Goal: Task Accomplishment & Management: Manage account settings

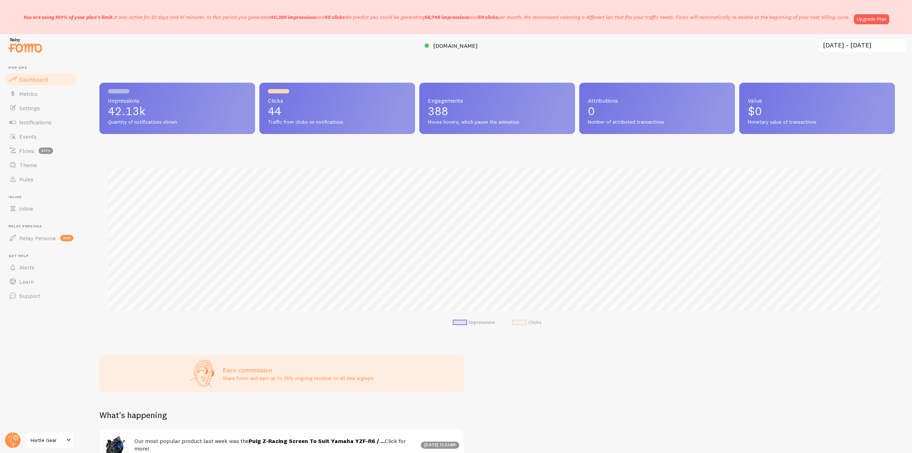
scroll to position [355935, 355332]
click at [41, 110] on link "Settings" at bounding box center [40, 108] width 73 height 14
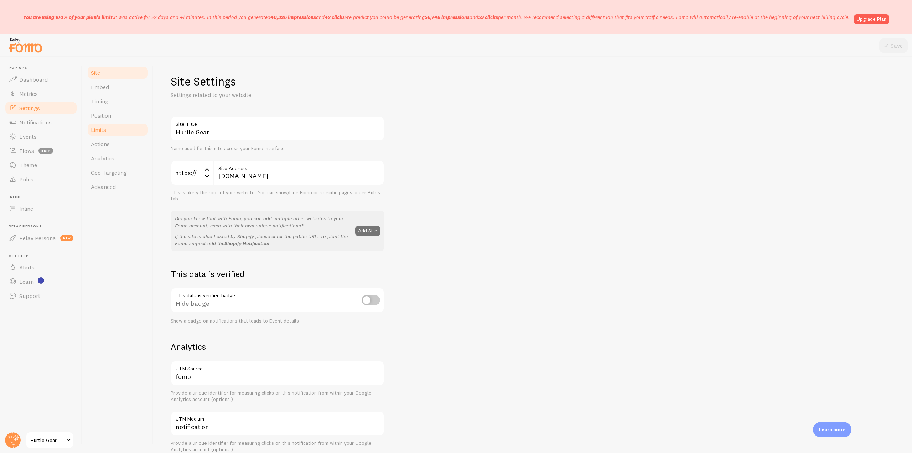
click at [125, 131] on link "Limits" at bounding box center [118, 130] width 62 height 14
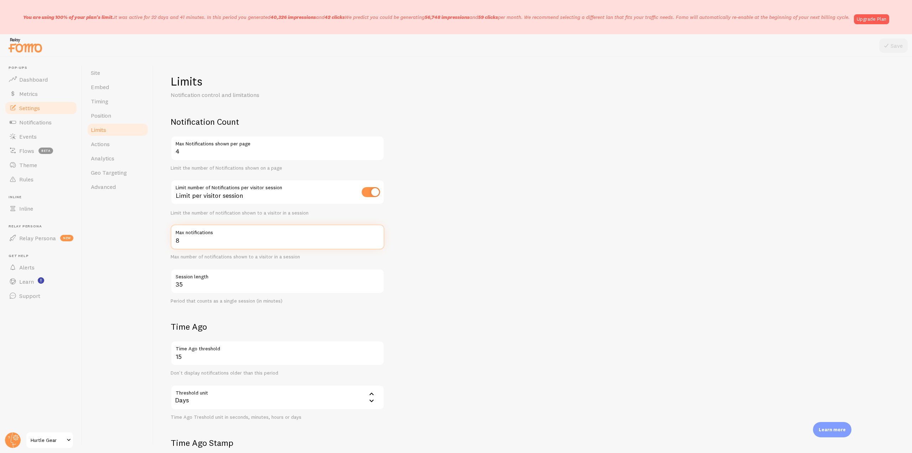
drag, startPoint x: 192, startPoint y: 241, endPoint x: 160, endPoint y: 239, distance: 31.8
click at [160, 239] on div "Limits Notification control and limitations Notification Count 4 Max Notificati…" at bounding box center [532, 255] width 758 height 396
type input "6"
drag, startPoint x: 196, startPoint y: 155, endPoint x: 170, endPoint y: 153, distance: 25.4
click at [170, 153] on div "Limits Notification control and limitations Notification Count 4 Max Notificati…" at bounding box center [532, 255] width 758 height 396
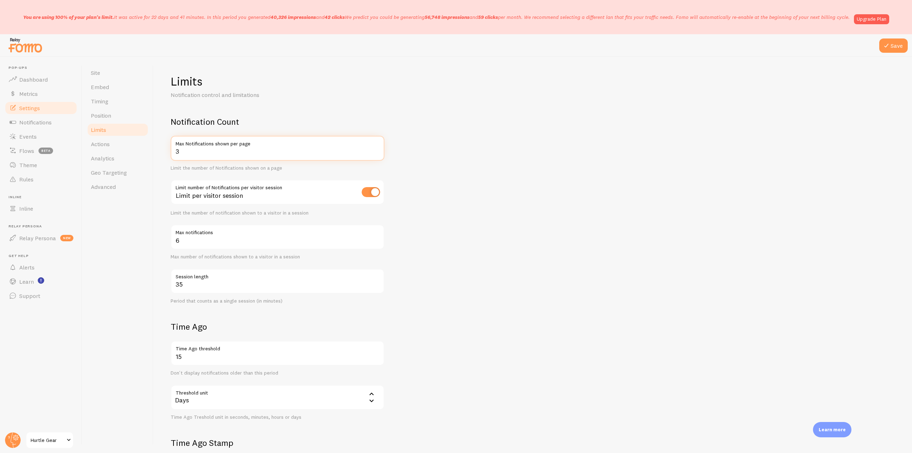
type input "3"
click at [894, 37] on div at bounding box center [456, 45] width 912 height 23
click at [892, 41] on button "Save" at bounding box center [893, 45] width 28 height 14
click at [42, 133] on link "Events" at bounding box center [40, 136] width 73 height 14
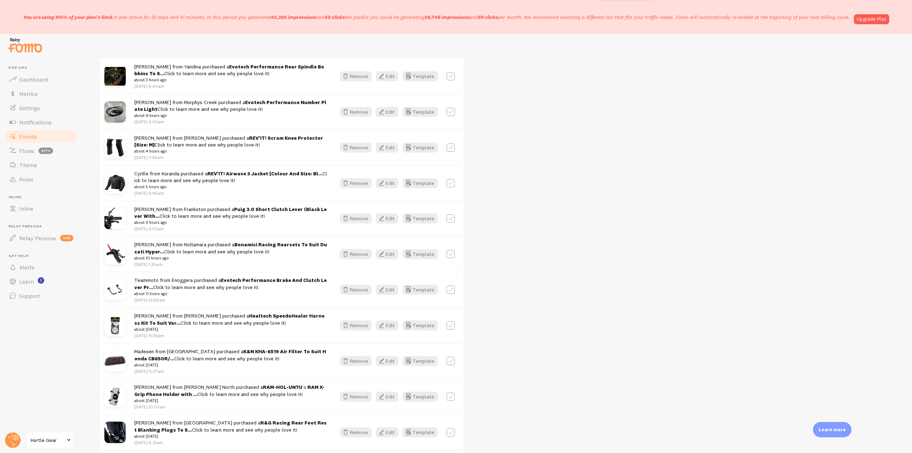
scroll to position [71, 0]
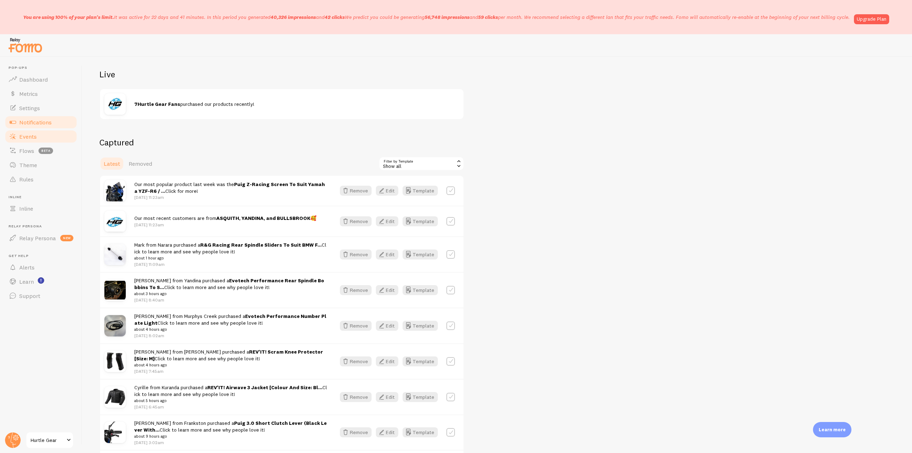
click at [49, 121] on span "Notifications" at bounding box center [35, 122] width 32 height 7
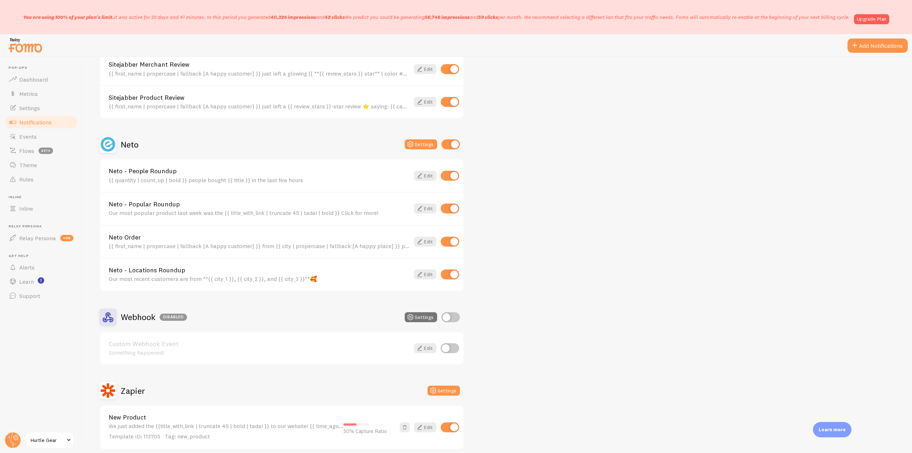
scroll to position [387, 0]
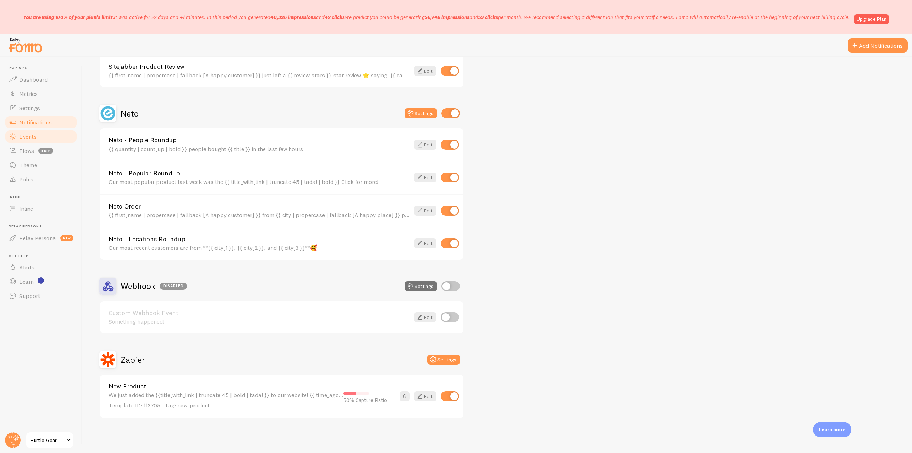
click at [36, 141] on link "Events" at bounding box center [40, 136] width 73 height 14
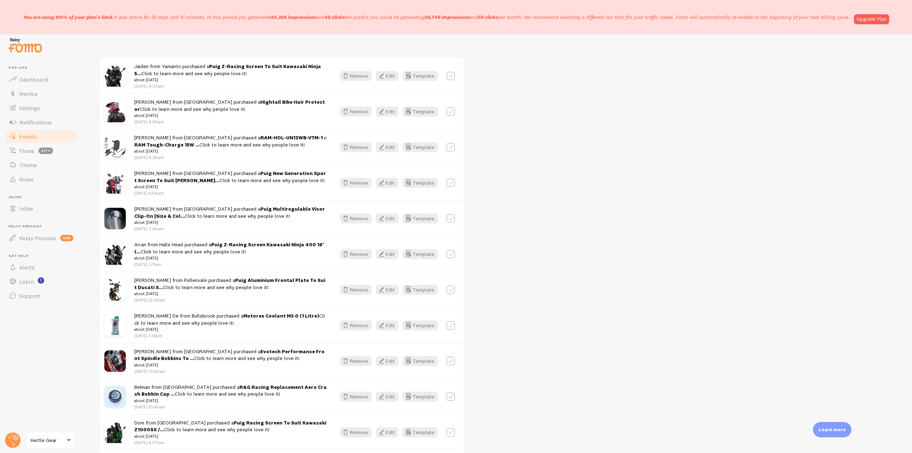
scroll to position [918, 0]
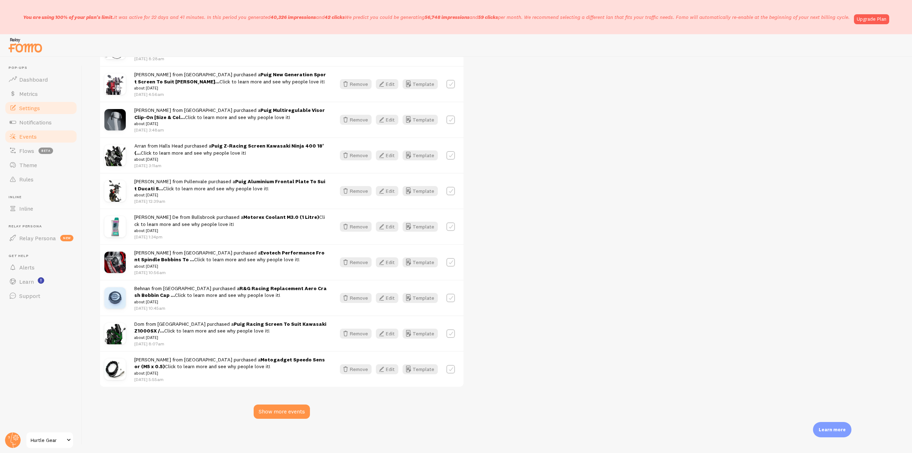
click at [33, 105] on span "Settings" at bounding box center [29, 107] width 21 height 7
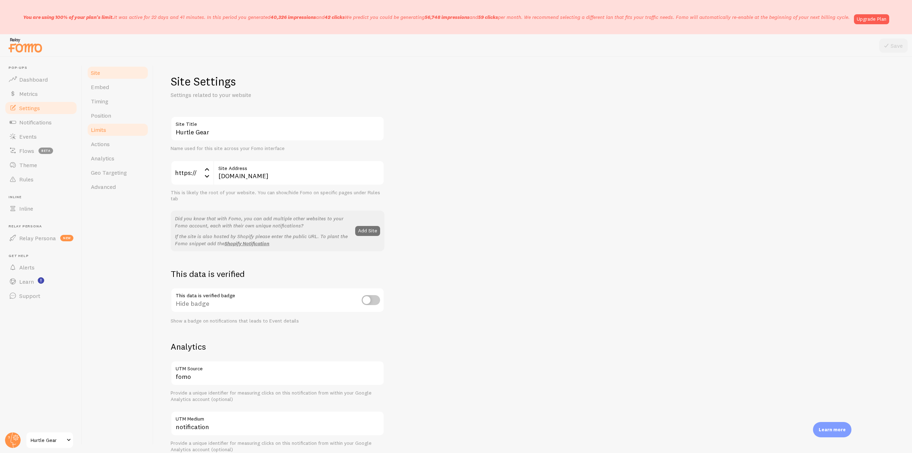
click at [113, 127] on link "Limits" at bounding box center [118, 130] width 62 height 14
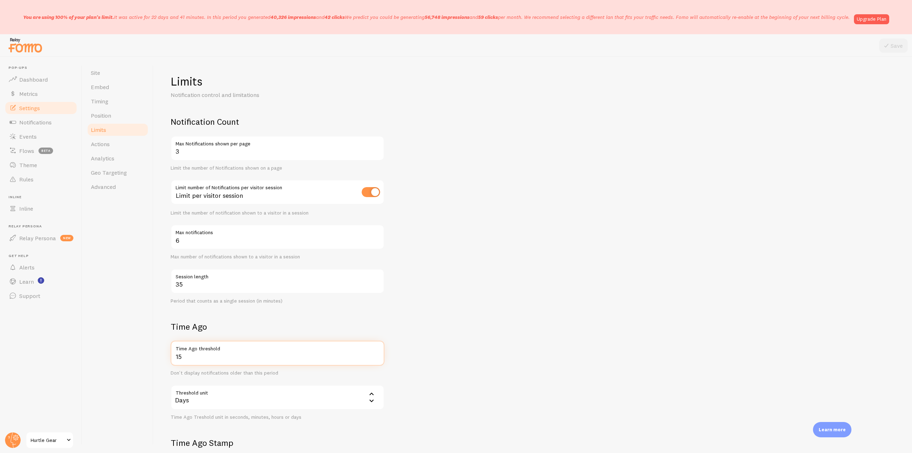
drag, startPoint x: 188, startPoint y: 358, endPoint x: 167, endPoint y: 358, distance: 21.0
click at [167, 358] on div "Limits Notification control and limitations Notification Count 3 Max Notificati…" at bounding box center [532, 255] width 758 height 396
type input "7"
click at [889, 50] on button "Save" at bounding box center [893, 45] width 28 height 14
click at [111, 102] on link "Timing" at bounding box center [118, 101] width 62 height 14
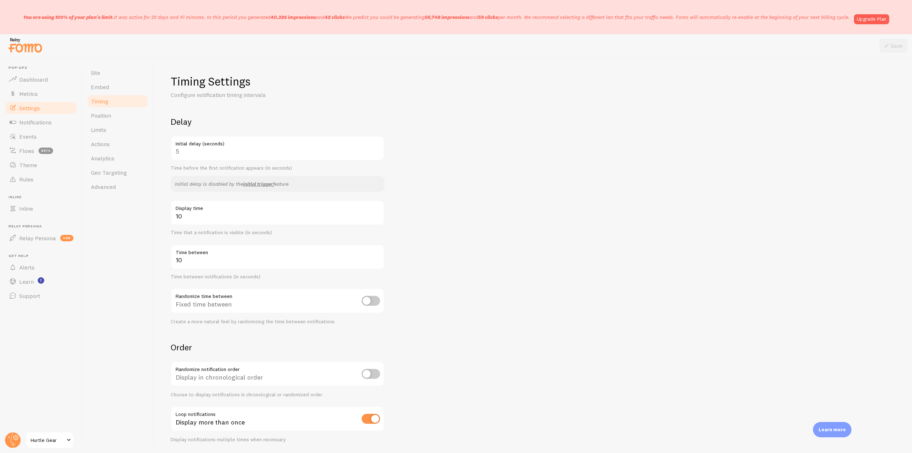
click at [373, 422] on input "checkbox" at bounding box center [370, 418] width 19 height 10
checkbox input "false"
click at [885, 47] on icon at bounding box center [886, 45] width 9 height 9
click at [107, 191] on link "Advanced" at bounding box center [118, 186] width 62 height 14
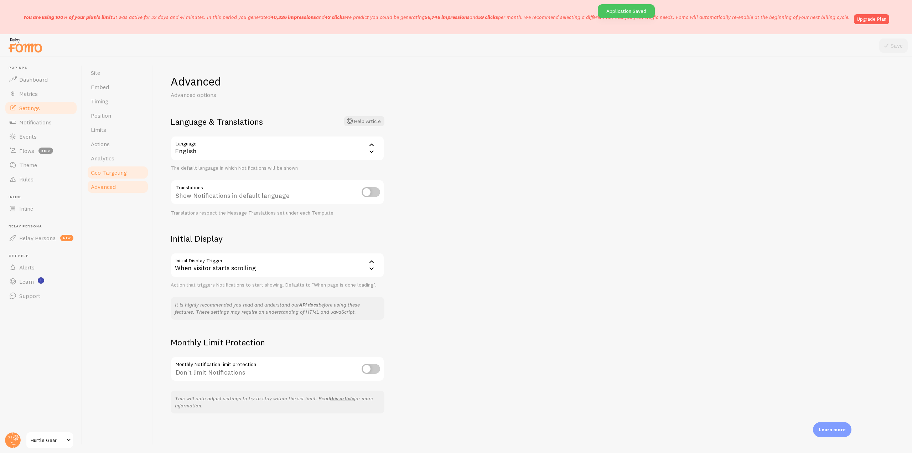
click at [107, 175] on span "Geo Targeting" at bounding box center [109, 172] width 36 height 7
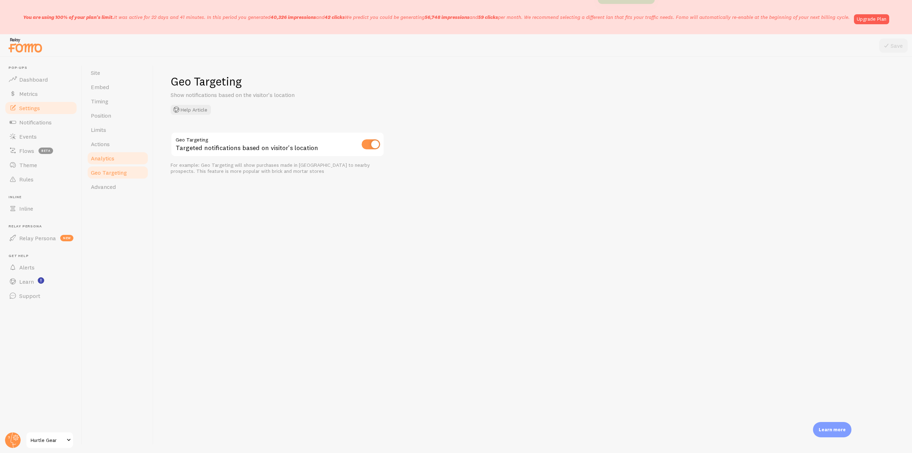
click at [105, 164] on link "Analytics" at bounding box center [118, 158] width 62 height 14
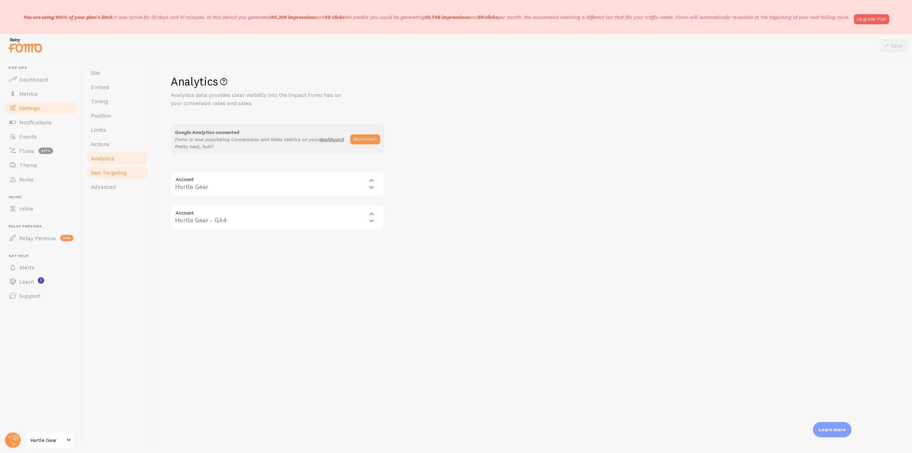
click at [115, 174] on span "Geo Targeting" at bounding box center [109, 172] width 36 height 7
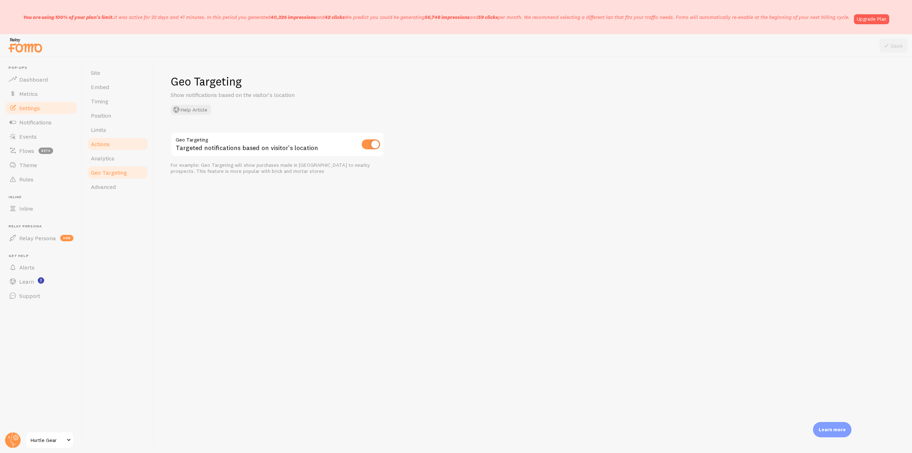
click at [106, 137] on link "Actions" at bounding box center [118, 144] width 62 height 14
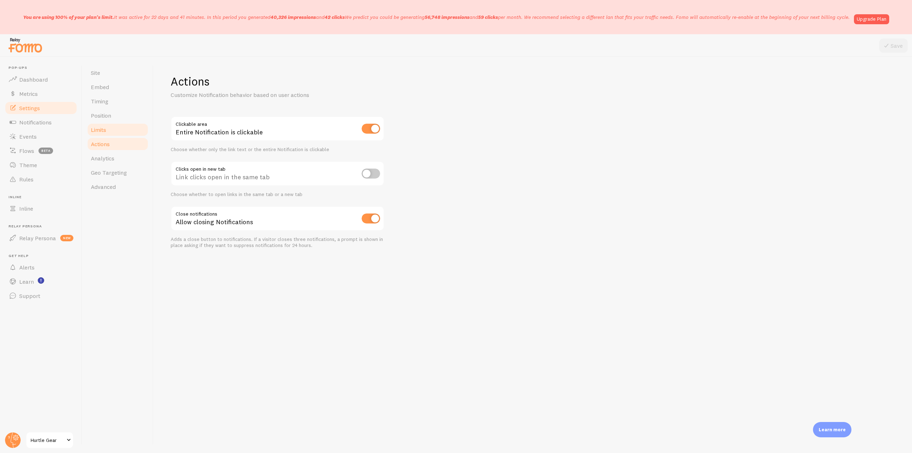
click at [106, 124] on link "Limits" at bounding box center [118, 130] width 62 height 14
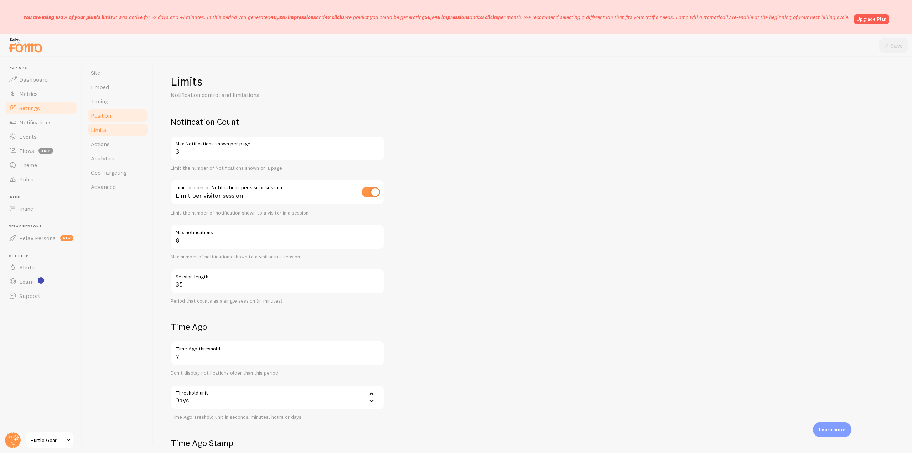
click at [106, 118] on span "Position" at bounding box center [101, 115] width 20 height 7
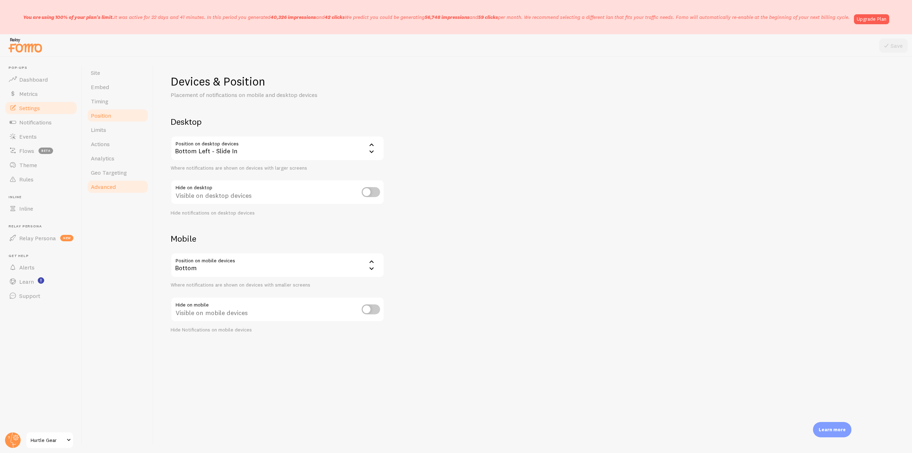
click at [107, 186] on span "Advanced" at bounding box center [103, 186] width 25 height 7
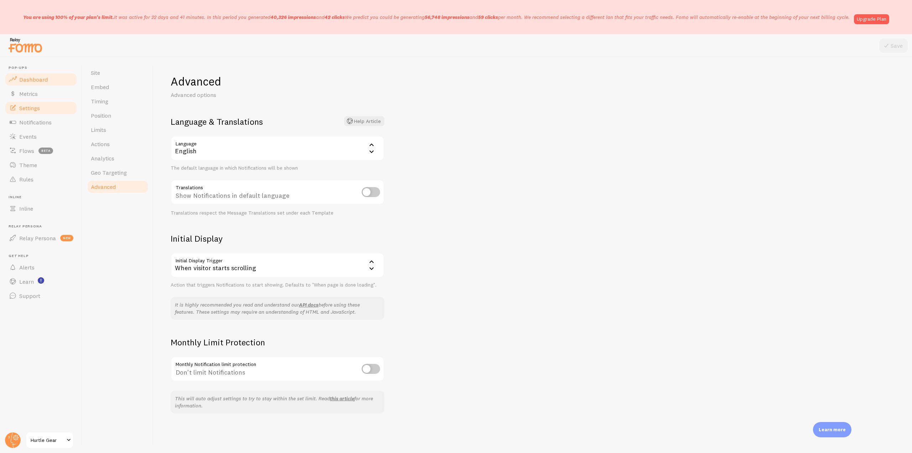
click at [35, 78] on span "Dashboard" at bounding box center [33, 79] width 28 height 7
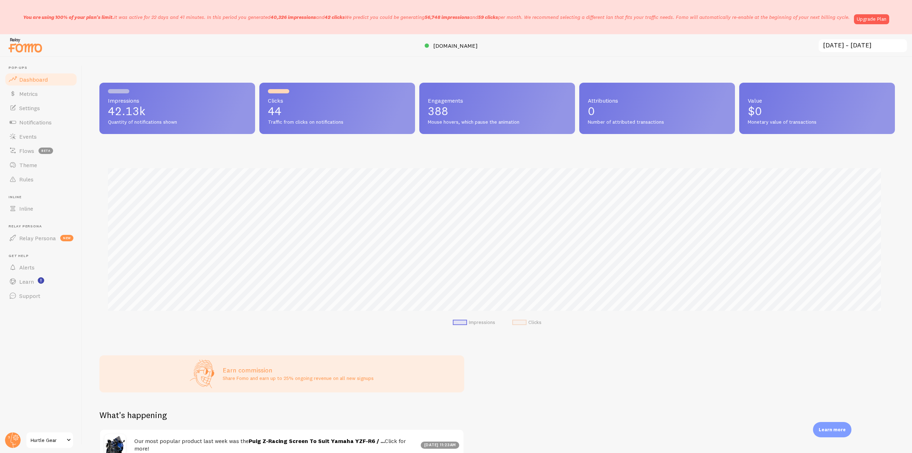
scroll to position [187, 790]
click at [35, 125] on span "Notifications" at bounding box center [35, 122] width 32 height 7
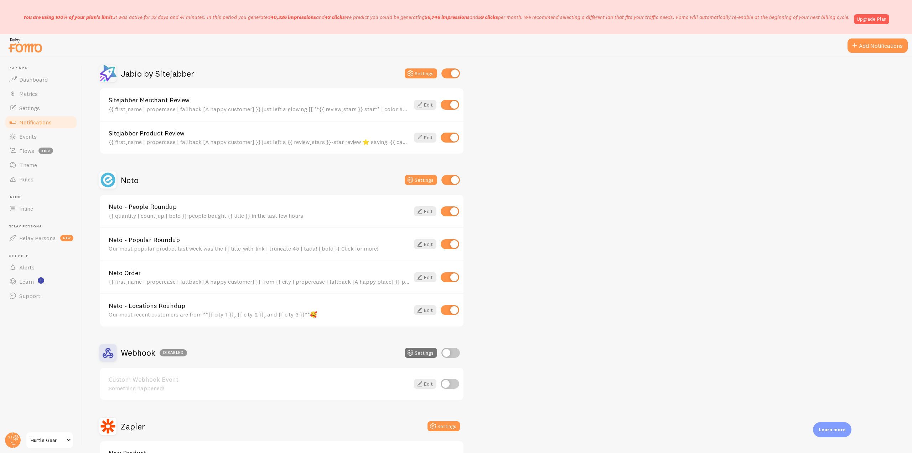
scroll to position [387, 0]
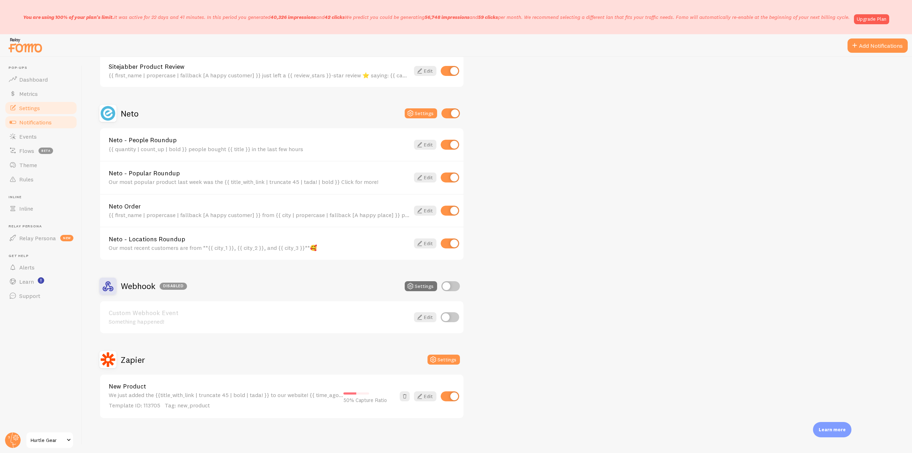
click at [36, 108] on span "Settings" at bounding box center [29, 107] width 21 height 7
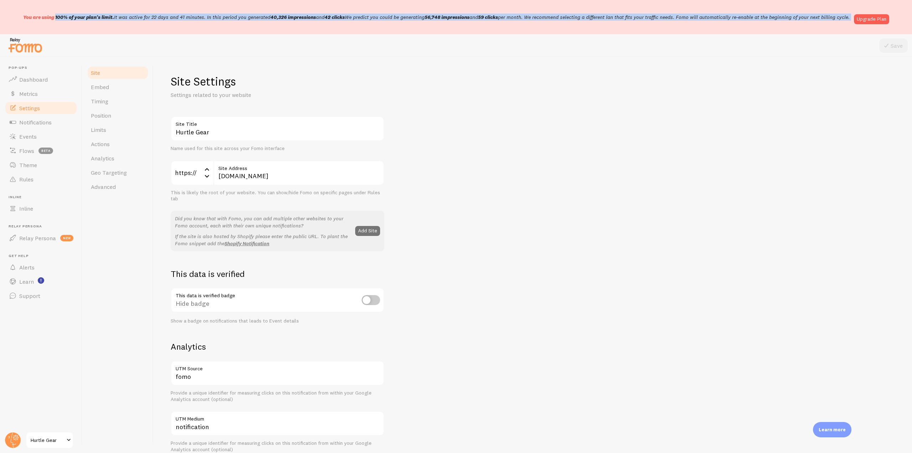
drag, startPoint x: 15, startPoint y: 16, endPoint x: 854, endPoint y: 16, distance: 838.3
click at [854, 16] on div "You are using 100% of your plan's limit. It was active for 22 days and 41 minut…" at bounding box center [456, 17] width 912 height 34
copy div "You are using 100% of your plan's limit. It was active for 22 days and 41 minut…"
